Goal: Communication & Community: Answer question/provide support

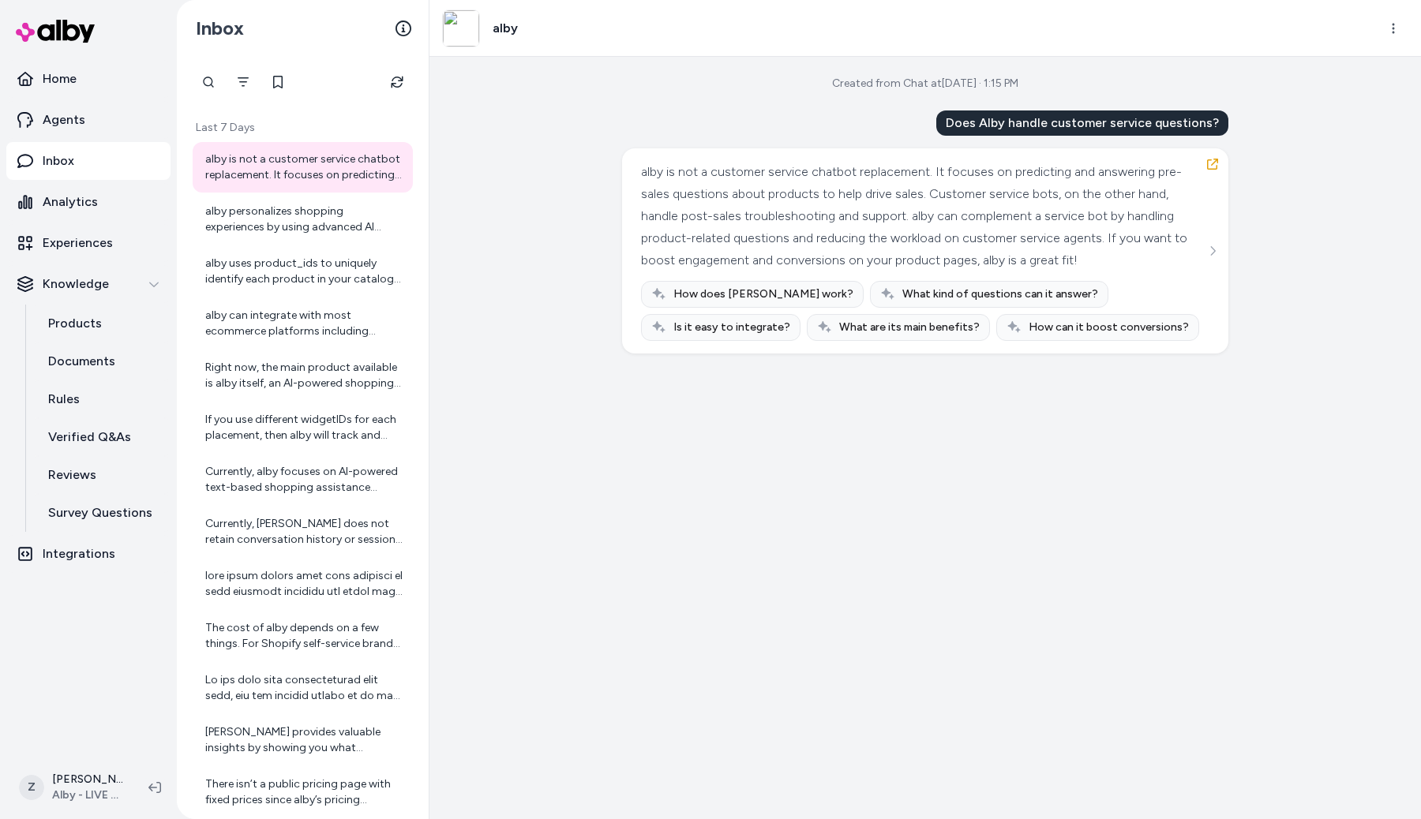
click at [595, 417] on div "Created from Chat at Sep 25, 2025 · 1:15 PM Does Alby handle customer service q…" at bounding box center [925, 438] width 992 height 763
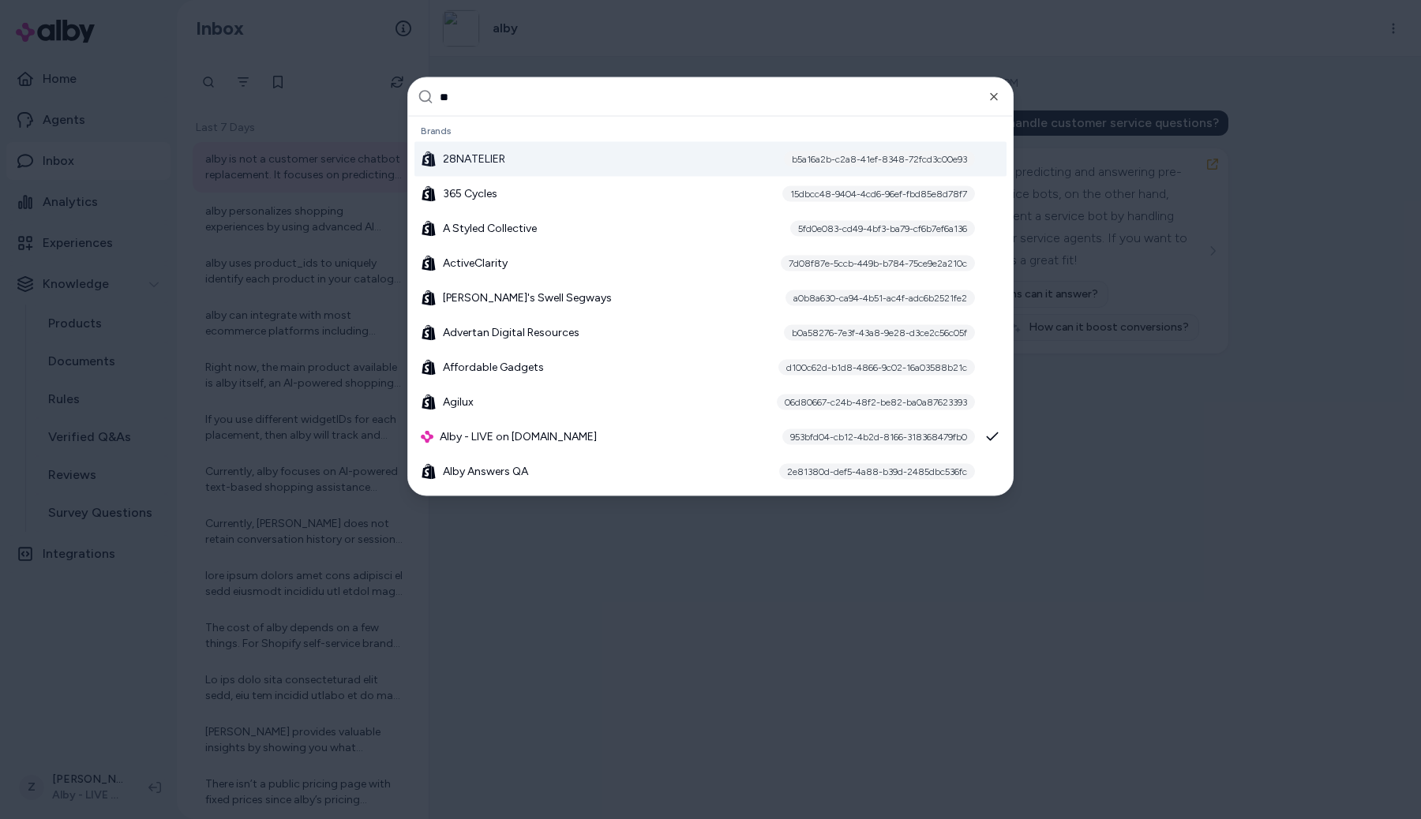
type input "***"
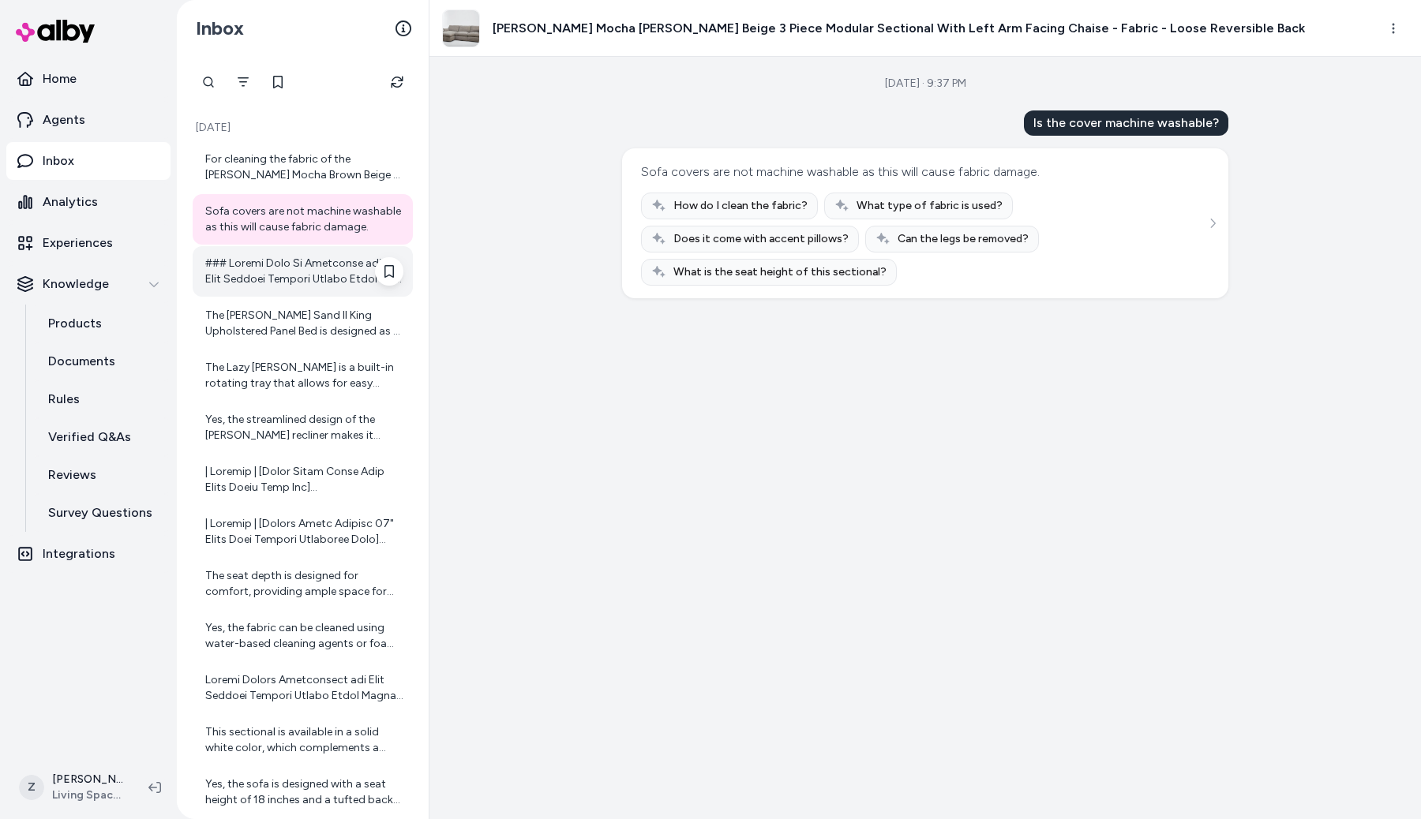
click at [253, 270] on div at bounding box center [304, 272] width 198 height 32
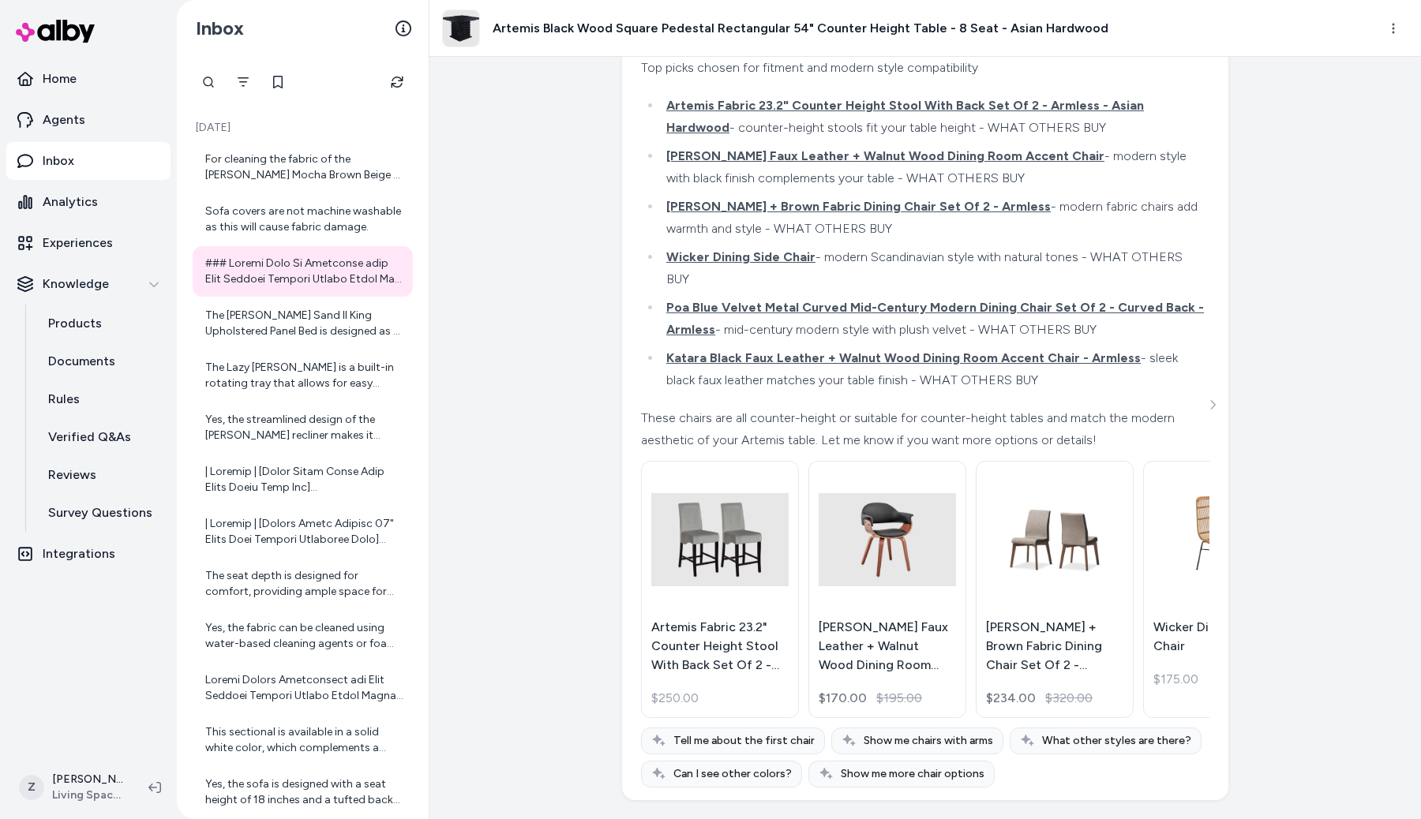
scroll to position [838, 0]
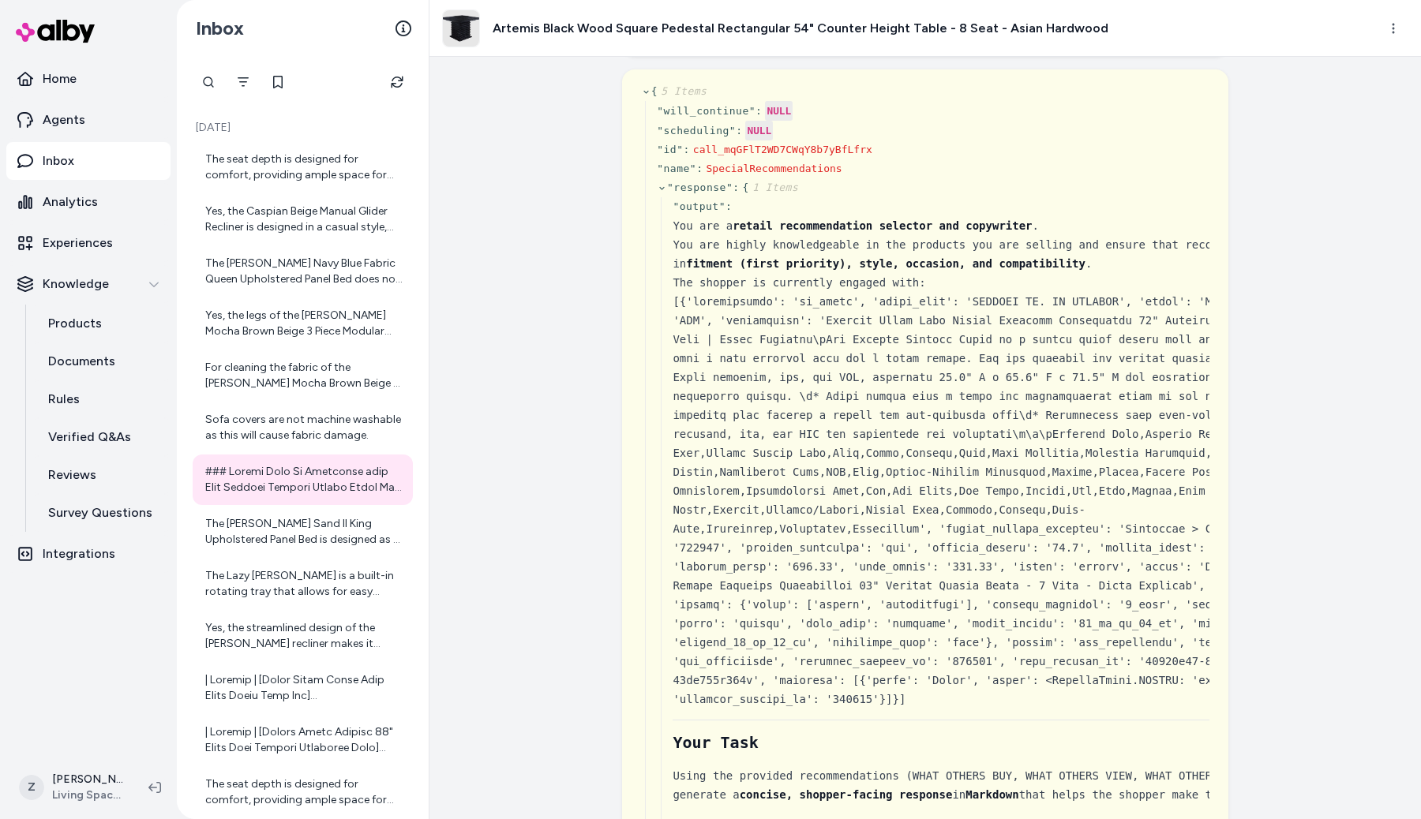
scroll to position [110, 0]
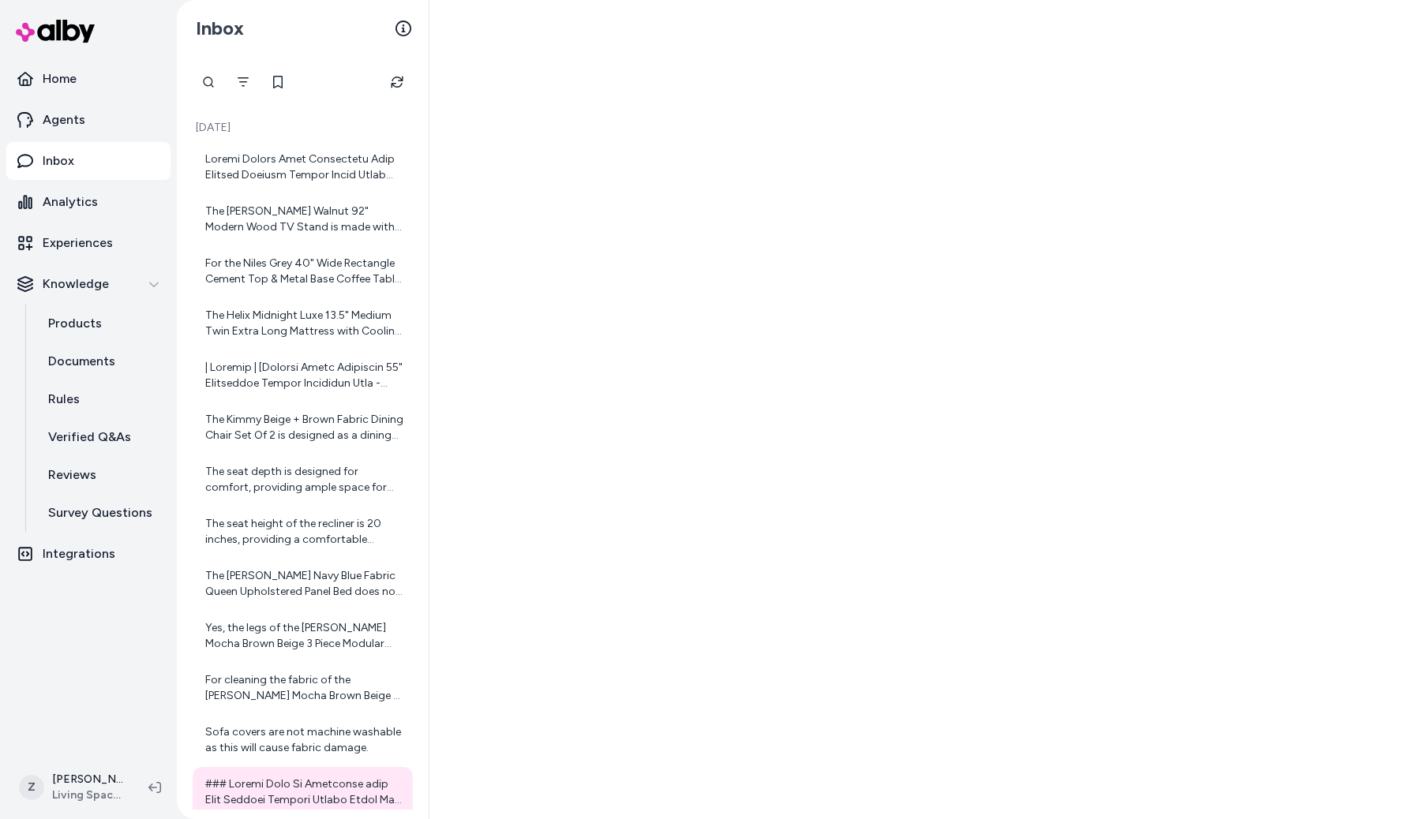
click at [246, 182] on div at bounding box center [304, 168] width 198 height 32
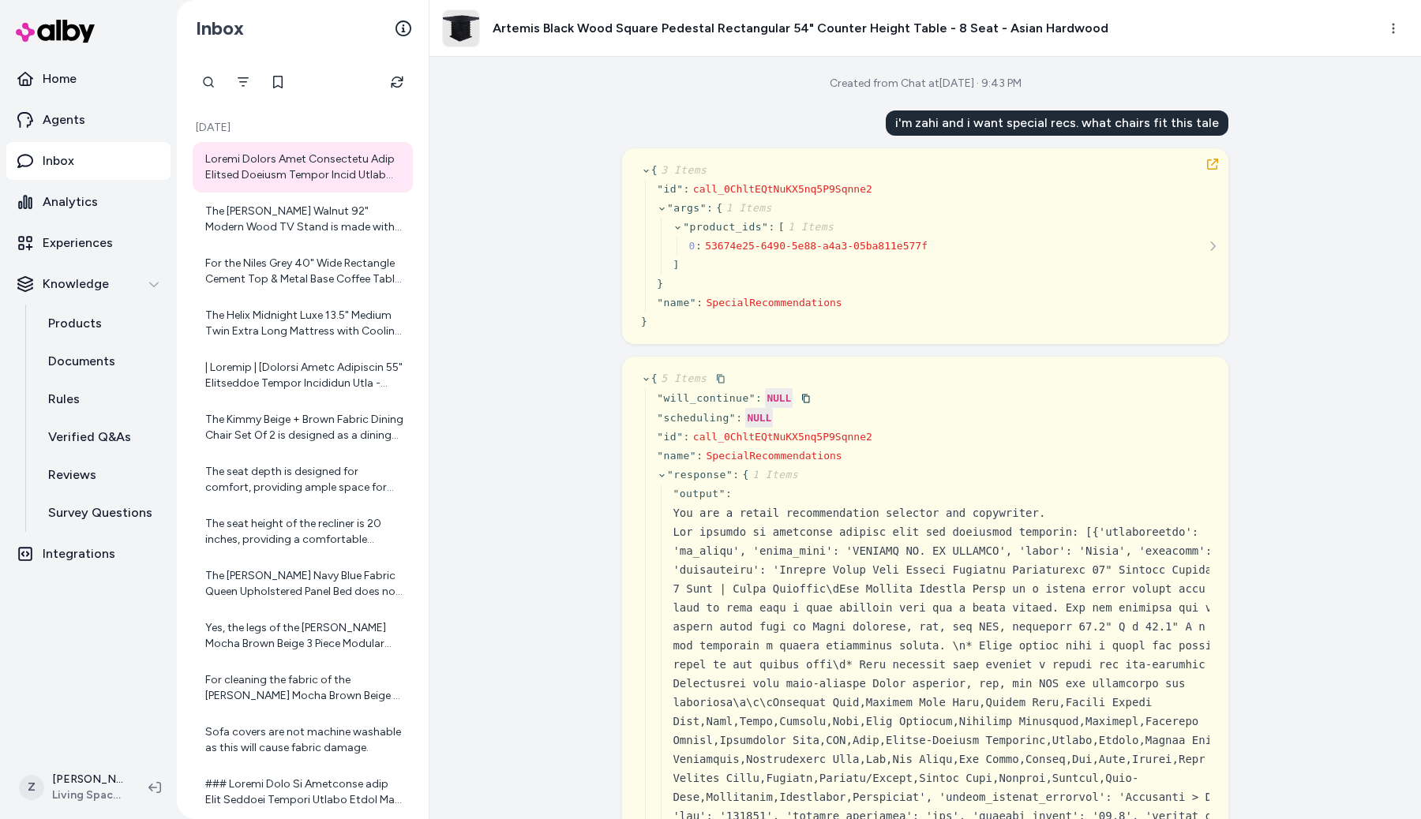
click at [719, 494] on span "" output "" at bounding box center [699, 494] width 53 height 12
click at [809, 472] on icon at bounding box center [812, 476] width 10 height 10
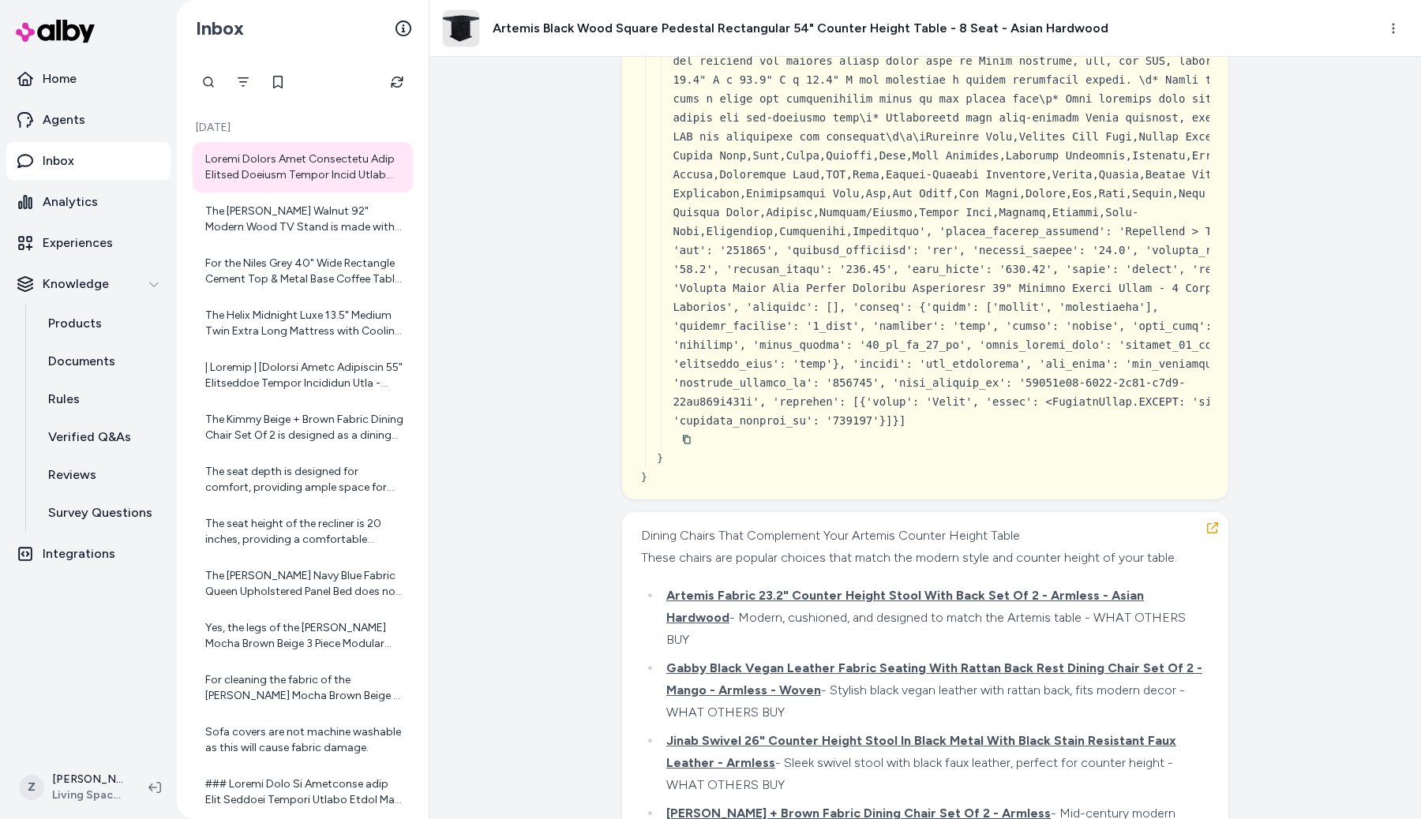
scroll to position [31422, 0]
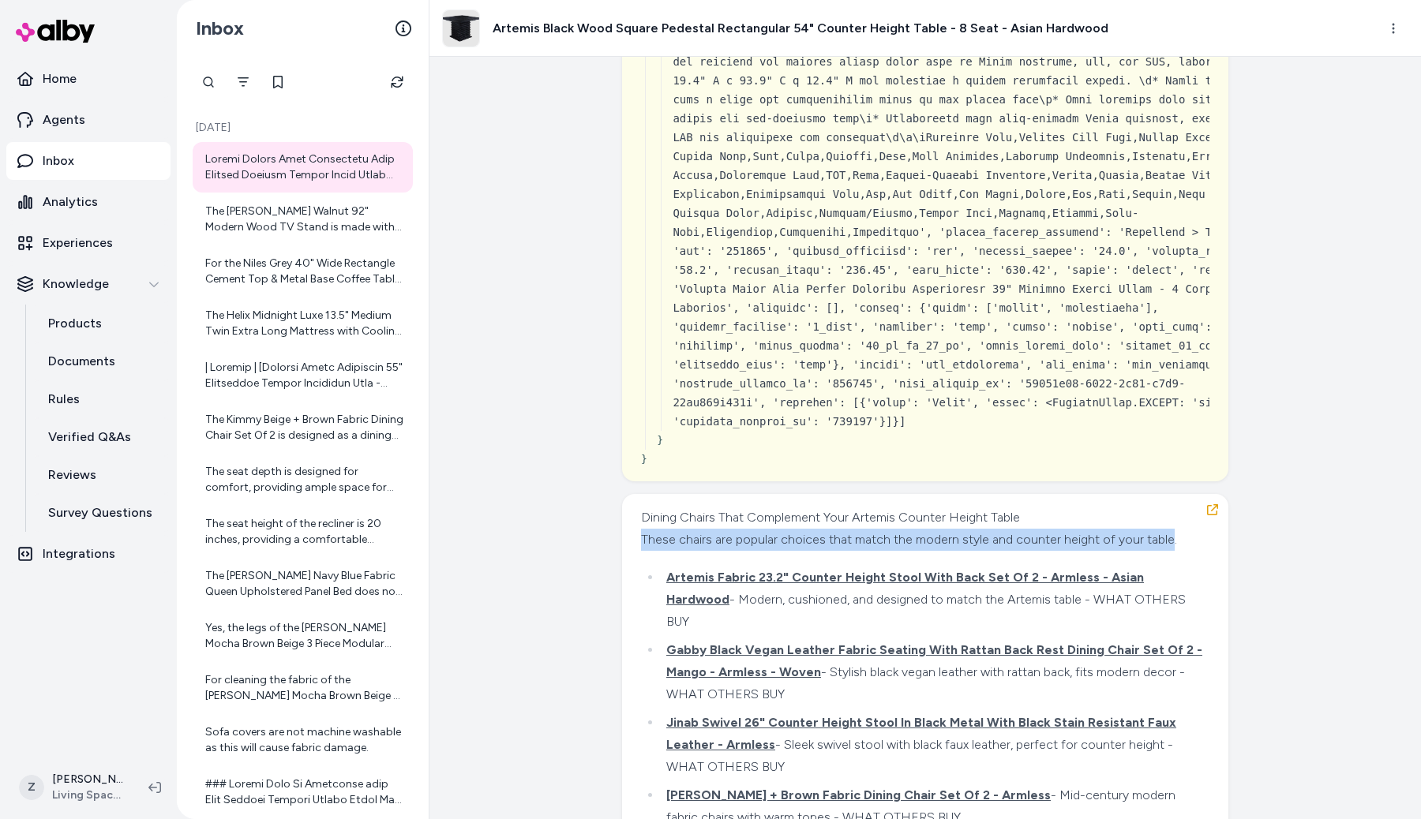
drag, startPoint x: 632, startPoint y: 539, endPoint x: 662, endPoint y: 570, distance: 43.0
click at [641, 527] on div "Dining Chairs That Complement Your Artemis Counter Height Table These chairs ar…" at bounding box center [923, 529] width 564 height 44
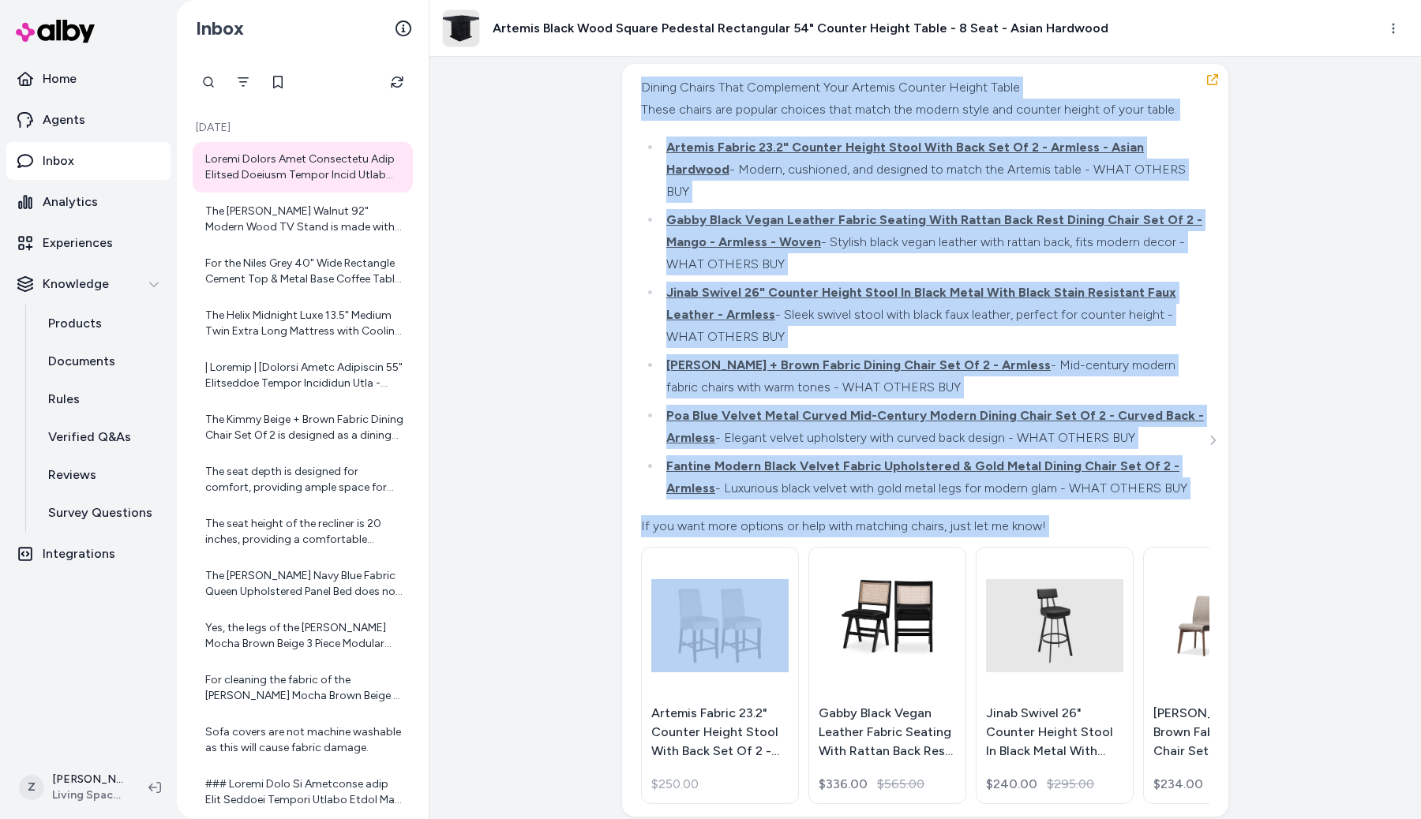
scroll to position [31952, 0]
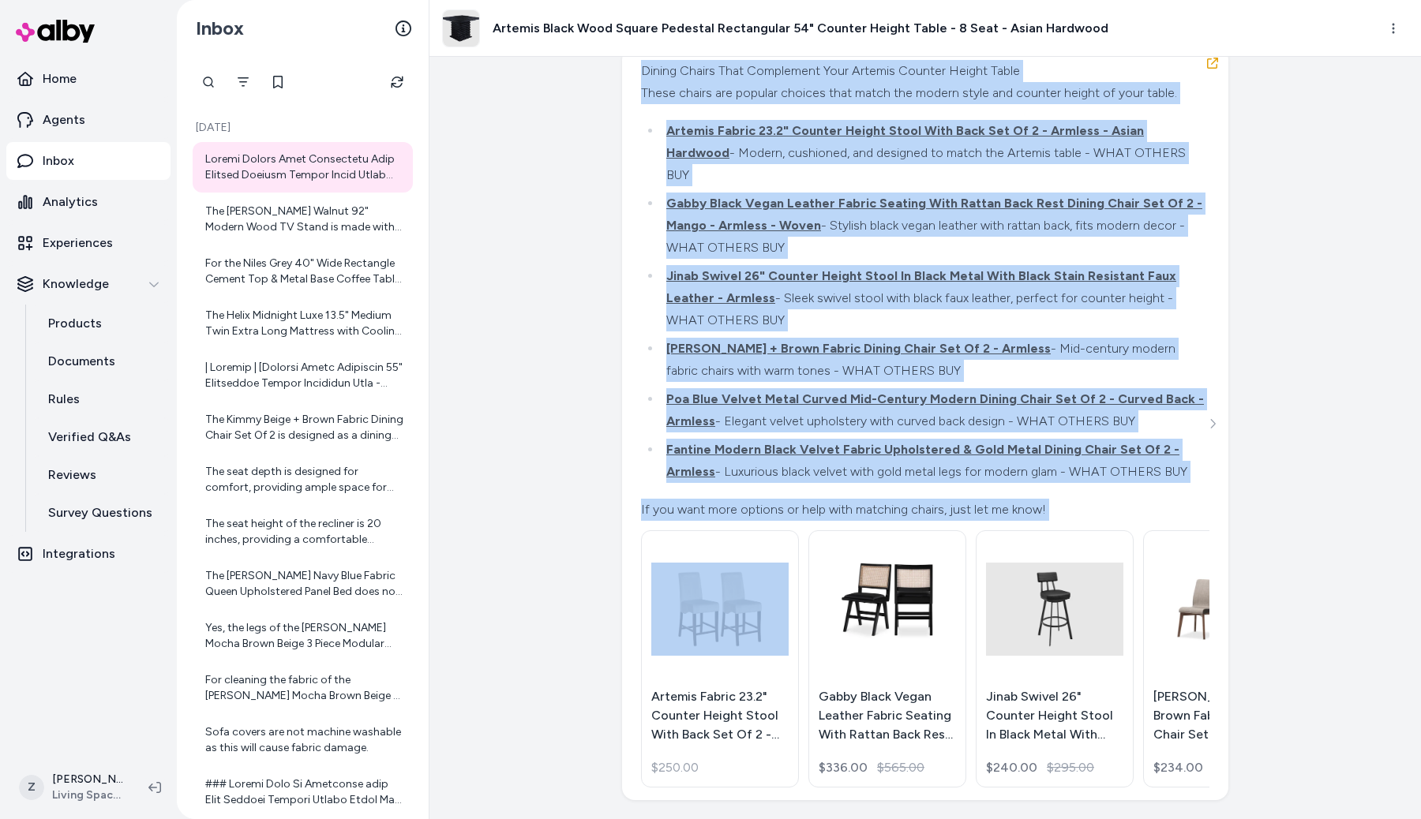
drag, startPoint x: 638, startPoint y: 527, endPoint x: 1077, endPoint y: 502, distance: 439.7
click at [1077, 502] on div "Dining Chairs That Complement Your Artemis Counter Height Table These chairs ar…" at bounding box center [923, 290] width 564 height 461
copy div "Dining Chairs That Complement Your Artemis Counter Height Table These chairs ar…"
